Goal: Transaction & Acquisition: Obtain resource

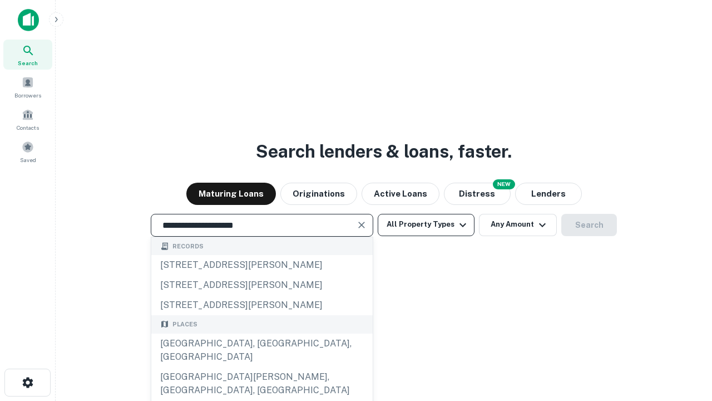
click at [261, 367] on div "[GEOGRAPHIC_DATA], [GEOGRAPHIC_DATA], [GEOGRAPHIC_DATA]" at bounding box center [261, 349] width 221 height 33
click at [426, 224] on button "All Property Types" at bounding box center [426, 225] width 97 height 22
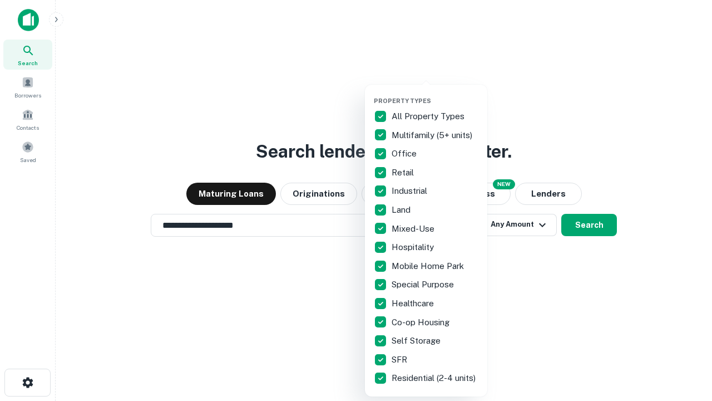
type input "**********"
click at [435, 93] on button "button" at bounding box center [435, 93] width 122 height 1
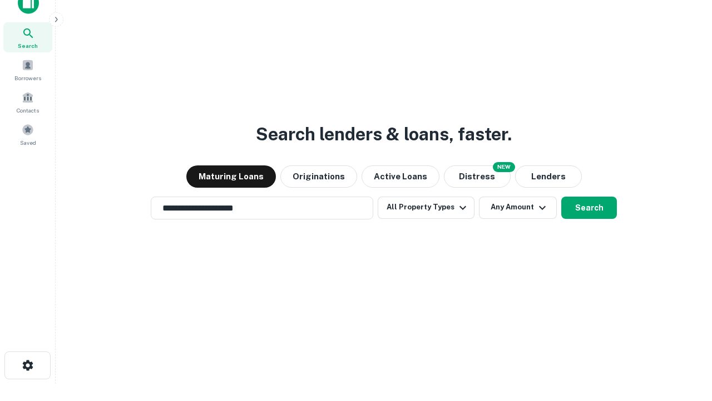
scroll to position [7, 134]
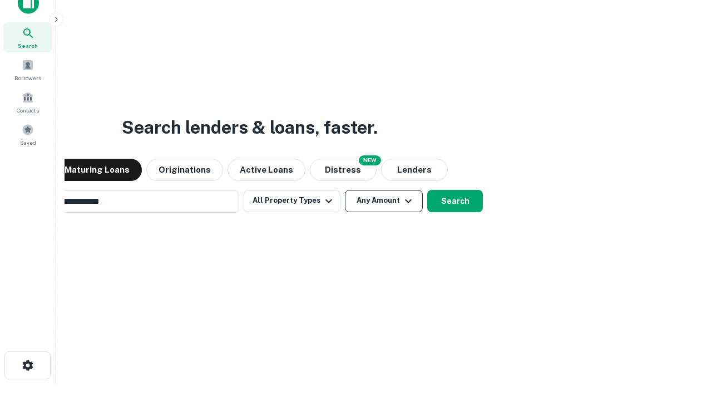
click at [345, 190] on button "Any Amount" at bounding box center [384, 201] width 78 height 22
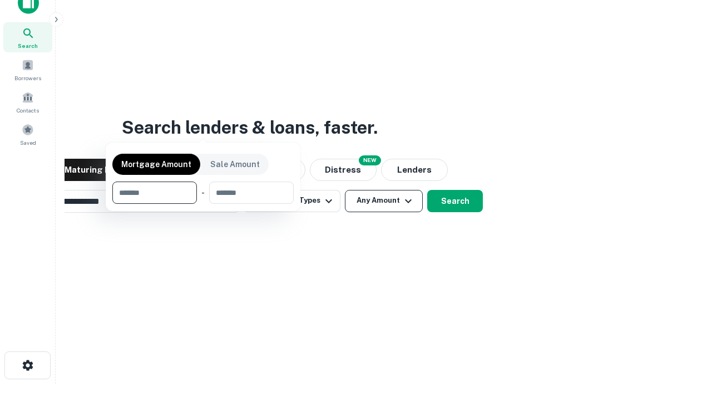
scroll to position [18, 0]
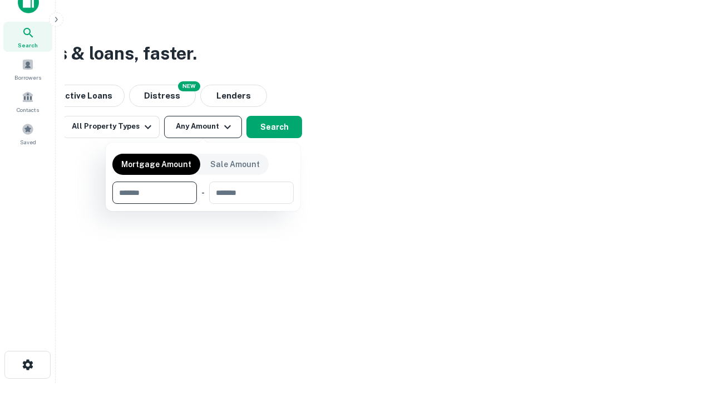
type input "*******"
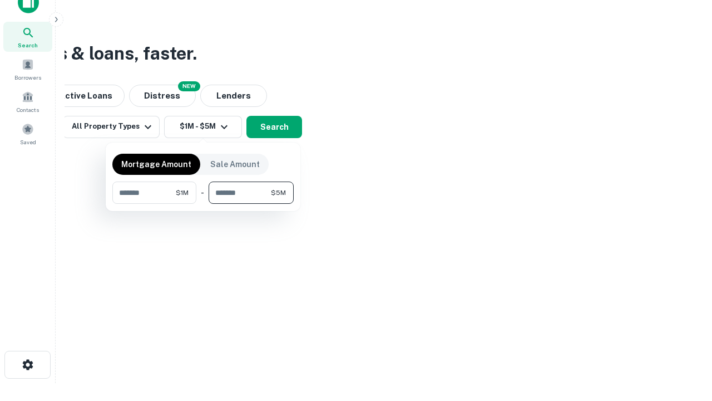
type input "*******"
click at [203, 204] on button "button" at bounding box center [202, 204] width 181 height 1
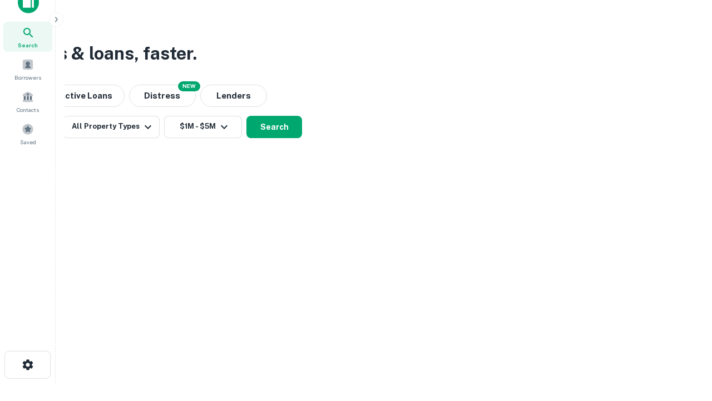
scroll to position [7, 205]
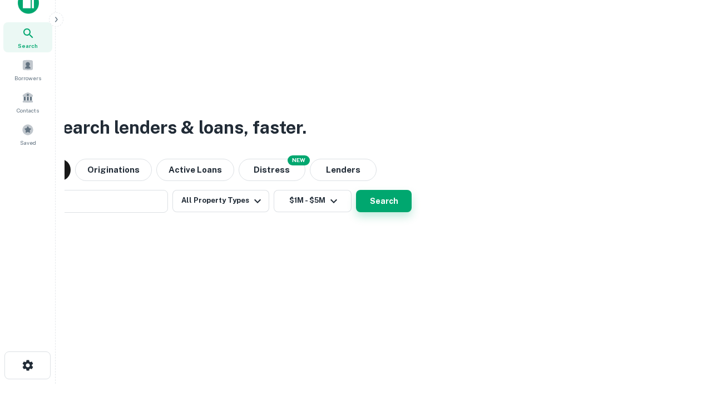
click at [356, 190] on button "Search" at bounding box center [384, 201] width 56 height 22
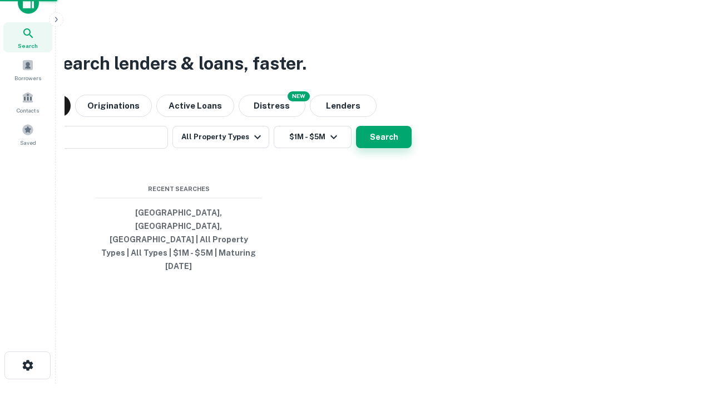
scroll to position [29, 315]
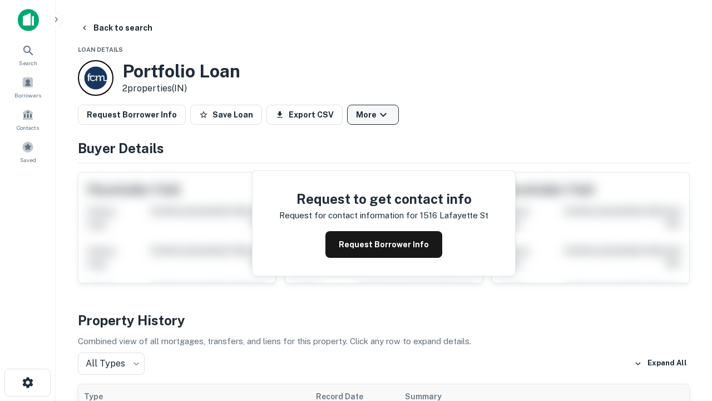
click at [373, 115] on button "More" at bounding box center [373, 115] width 52 height 20
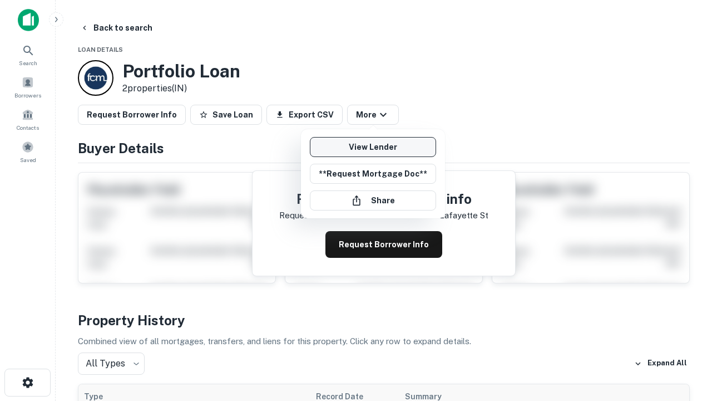
click at [373, 147] on link "View Lender" at bounding box center [373, 147] width 126 height 20
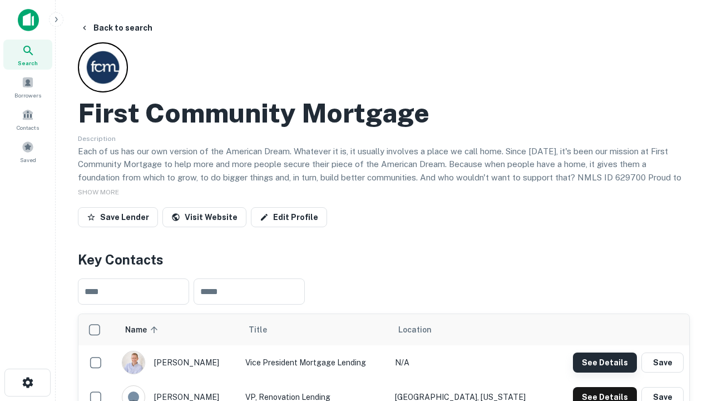
click at [605, 362] on button "See Details" at bounding box center [605, 362] width 64 height 20
click at [27, 382] on icon "button" at bounding box center [27, 382] width 13 height 13
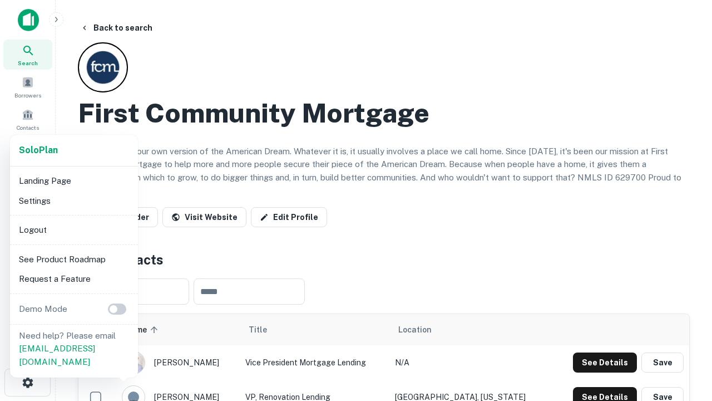
click at [73, 229] on li "Logout" at bounding box center [73, 230] width 119 height 20
